Goal: Information Seeking & Learning: Learn about a topic

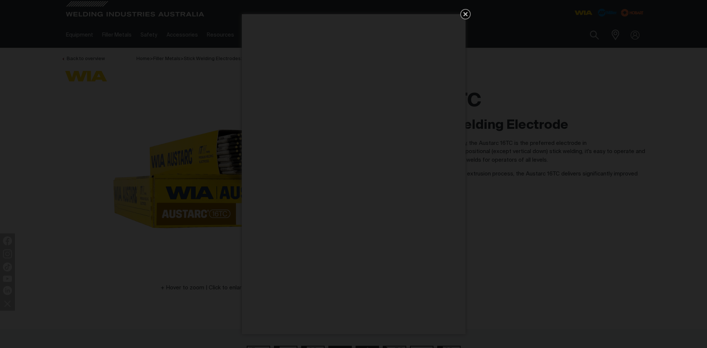
click at [468, 15] on icon "Get 5 WIA Welding Guides Free!" at bounding box center [465, 14] width 9 height 9
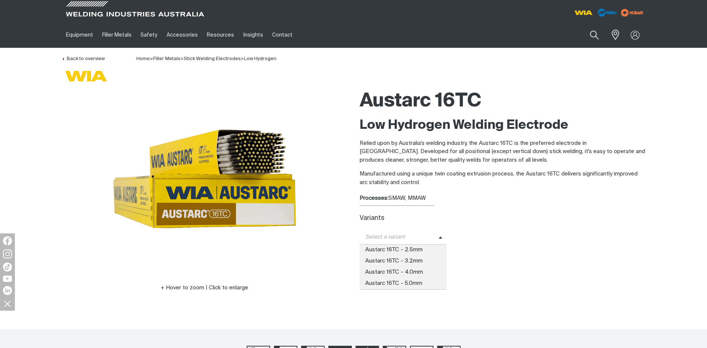
click at [408, 233] on span "Select a variant" at bounding box center [399, 237] width 79 height 9
click at [425, 257] on span "Austarc 16TC - 3.2mm" at bounding box center [403, 260] width 87 height 11
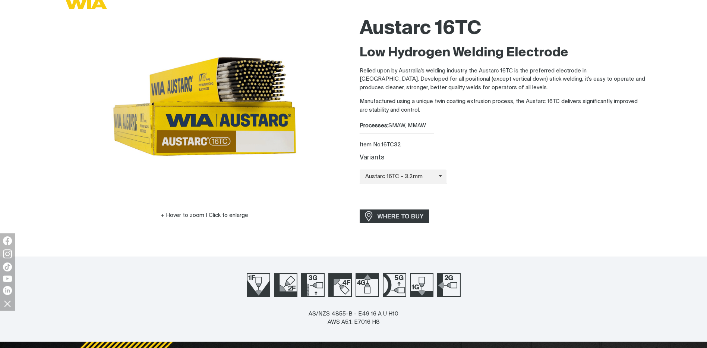
scroll to position [112, 0]
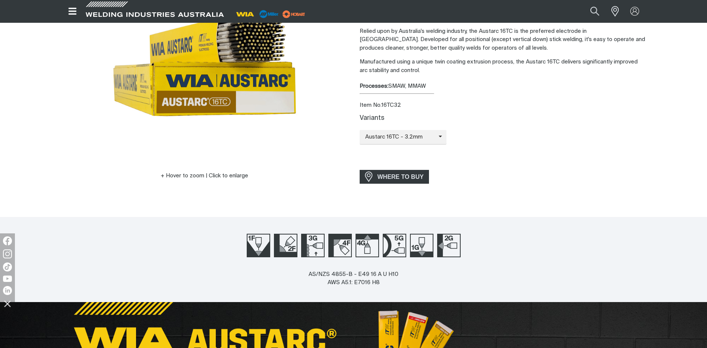
click at [305, 301] on div "AS/NZS 4855-B - E49 16 A U H10 AWS A5.1: E7016 H8" at bounding box center [353, 286] width 707 height 32
click at [164, 163] on div "Hover to zoom | Click to enlarge" at bounding box center [205, 77] width 286 height 207
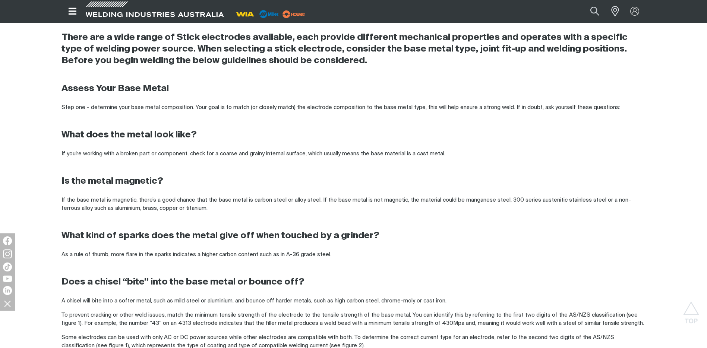
scroll to position [410, 0]
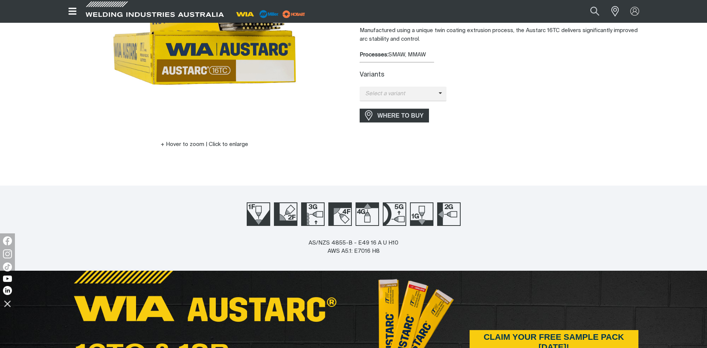
scroll to position [186, 0]
